Goal: Task Accomplishment & Management: Manage account settings

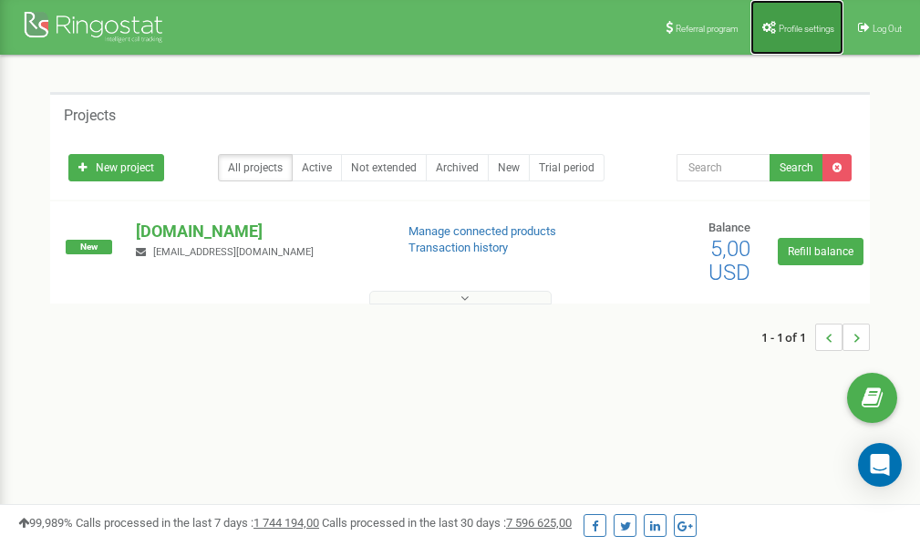
click at [800, 29] on span "Profile settings" at bounding box center [807, 29] width 56 height 10
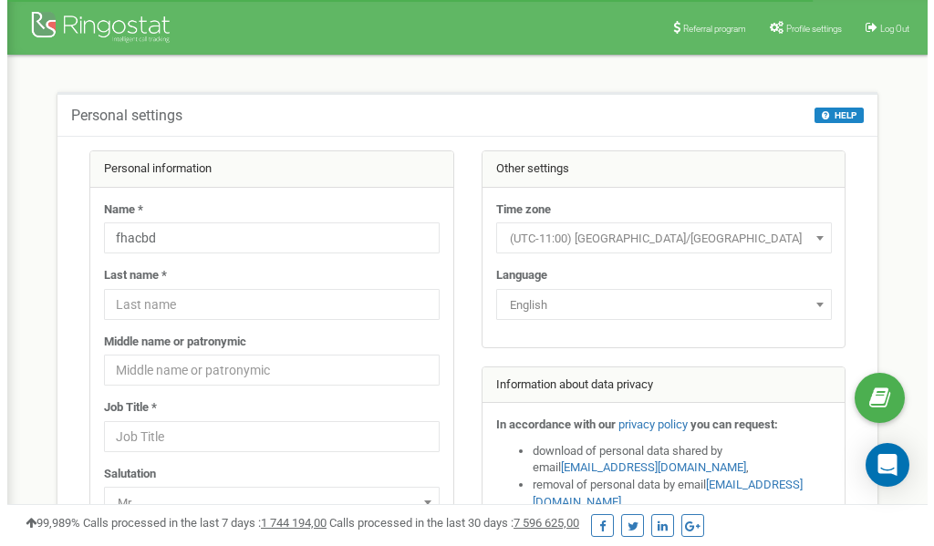
scroll to position [91, 0]
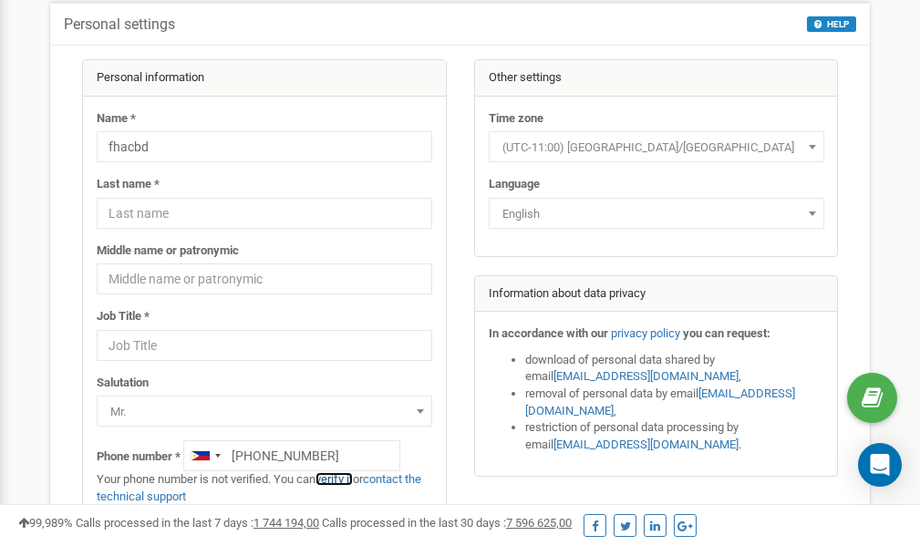
click at [345, 480] on link "verify it" at bounding box center [334, 479] width 37 height 14
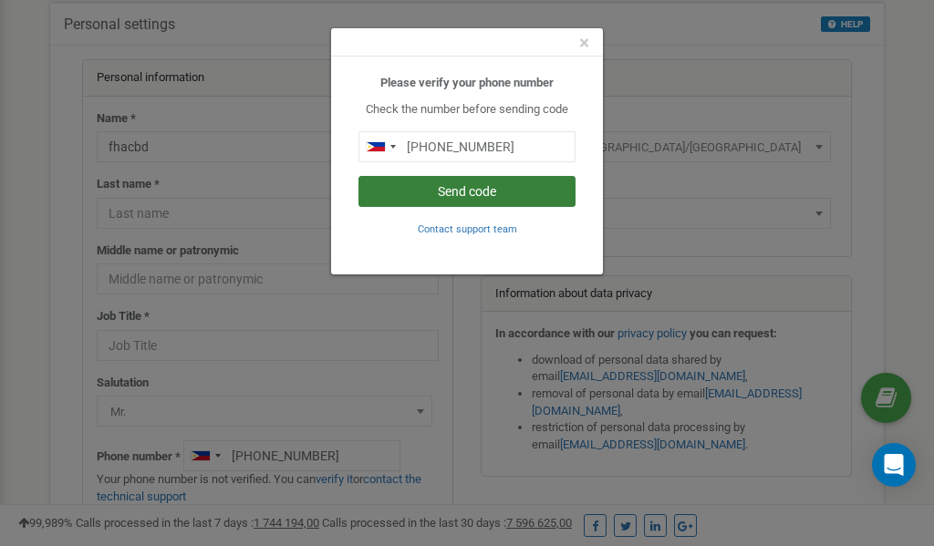
click at [457, 192] on button "Send code" at bounding box center [466, 191] width 217 height 31
